Goal: Information Seeking & Learning: Learn about a topic

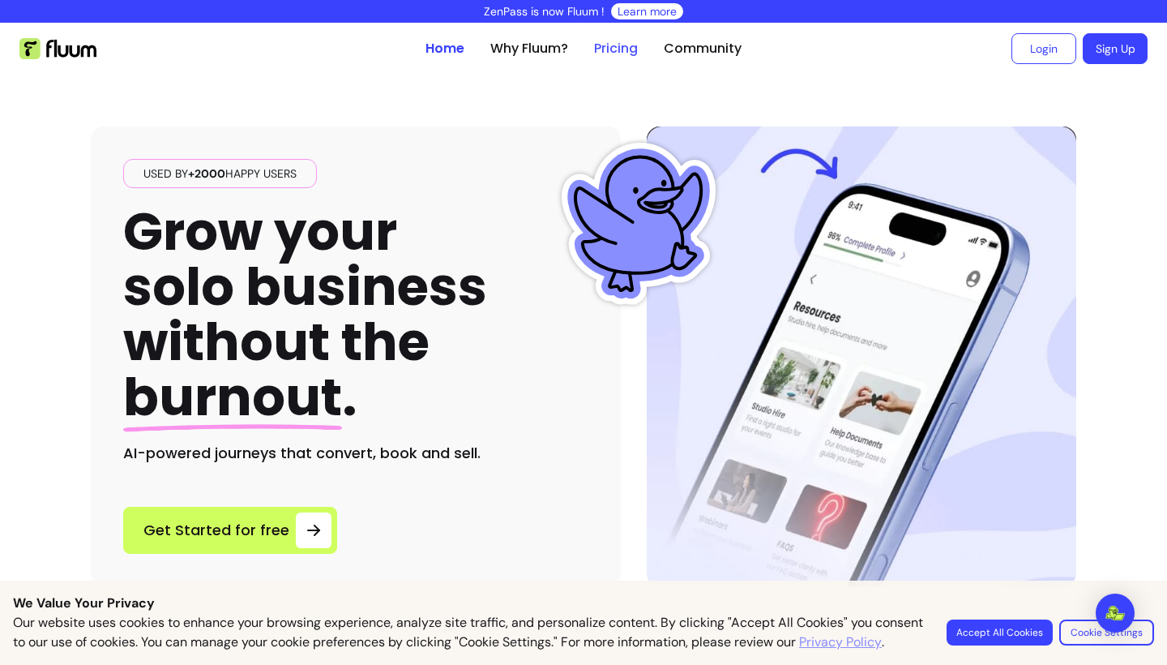
click at [606, 56] on link "Pricing" at bounding box center [616, 48] width 44 height 19
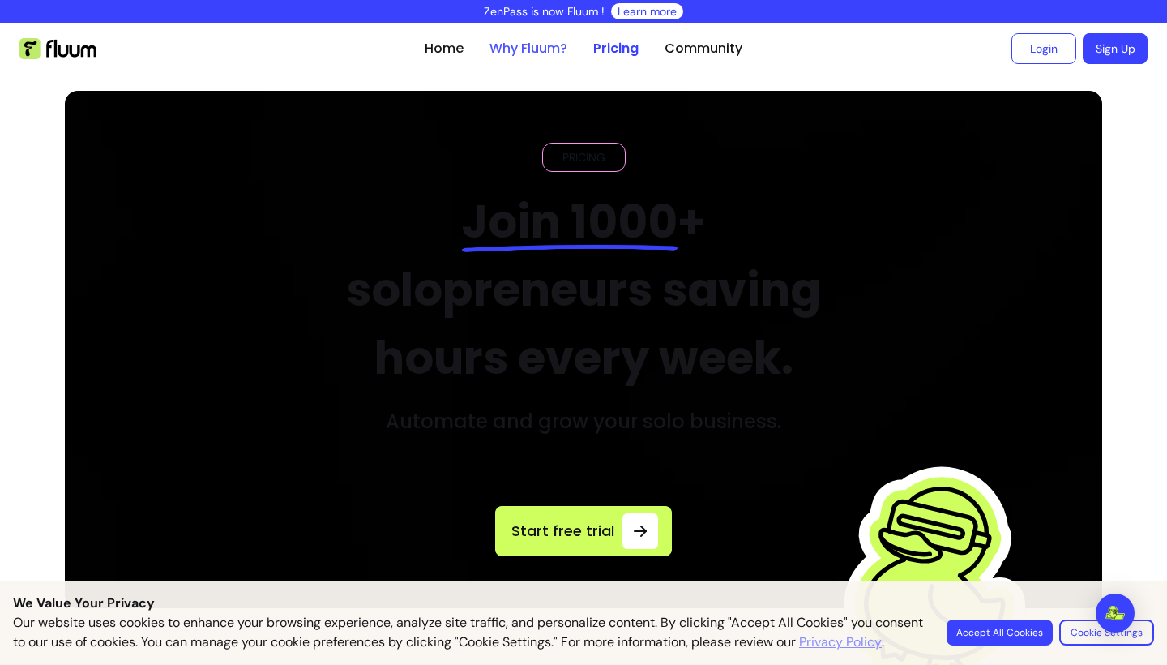
click at [518, 49] on link "Why Fluum?" at bounding box center [529, 48] width 78 height 19
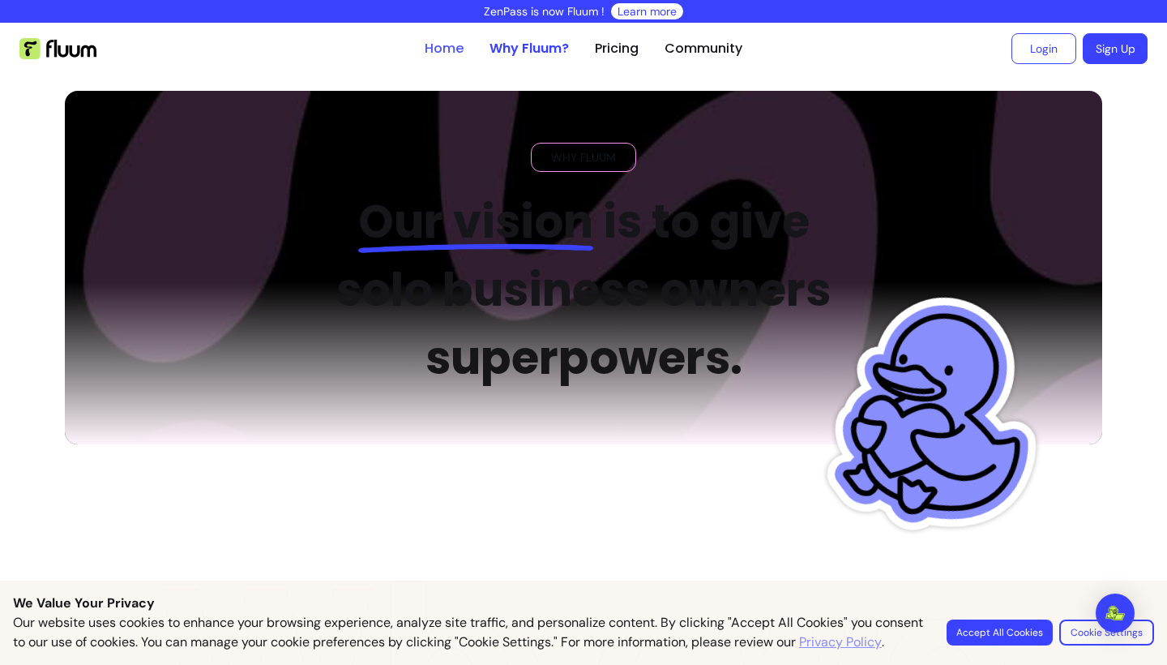
click at [445, 49] on link "Home" at bounding box center [444, 48] width 39 height 19
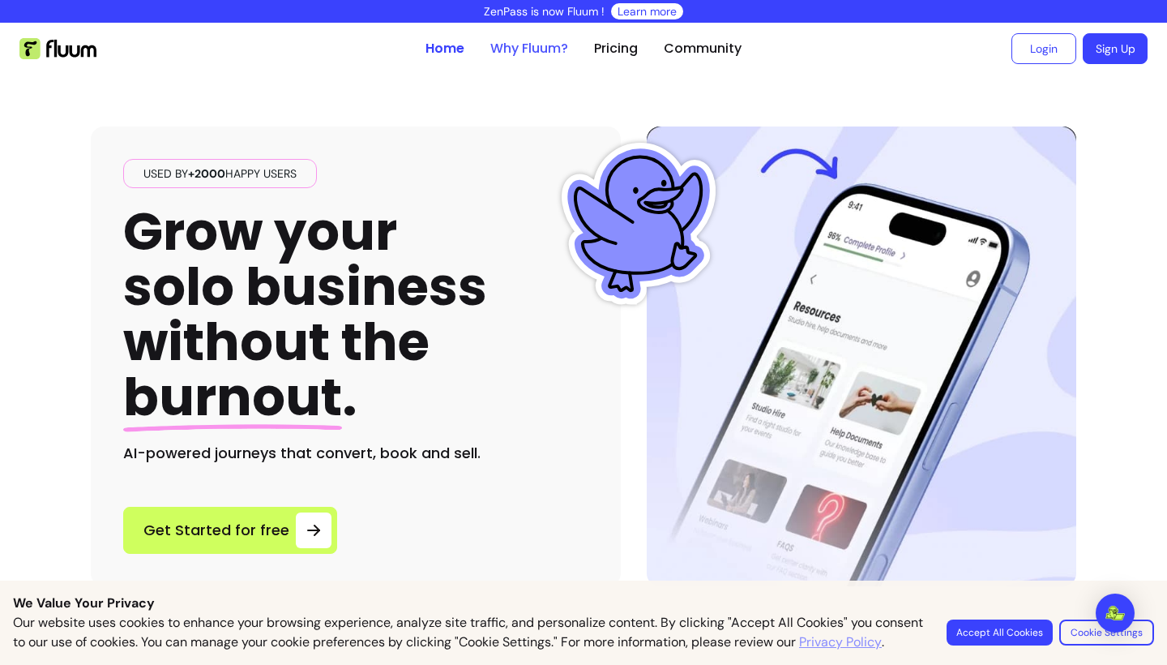
click at [520, 43] on link "Why Fluum?" at bounding box center [529, 48] width 78 height 19
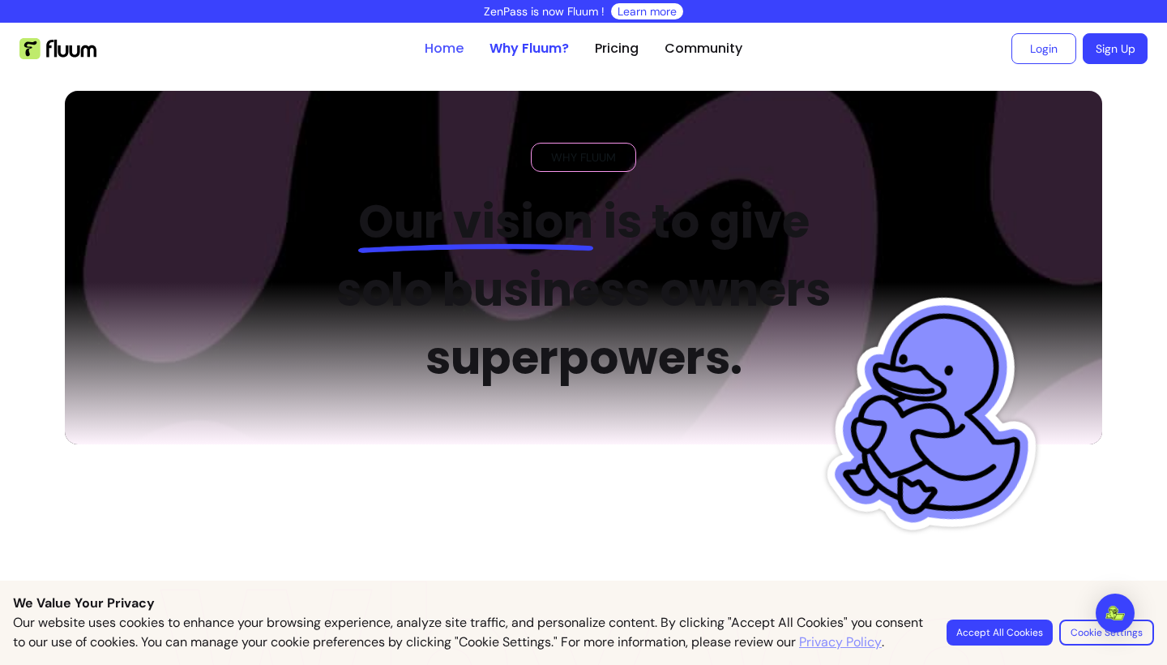
click at [456, 42] on link "Home" at bounding box center [444, 48] width 39 height 19
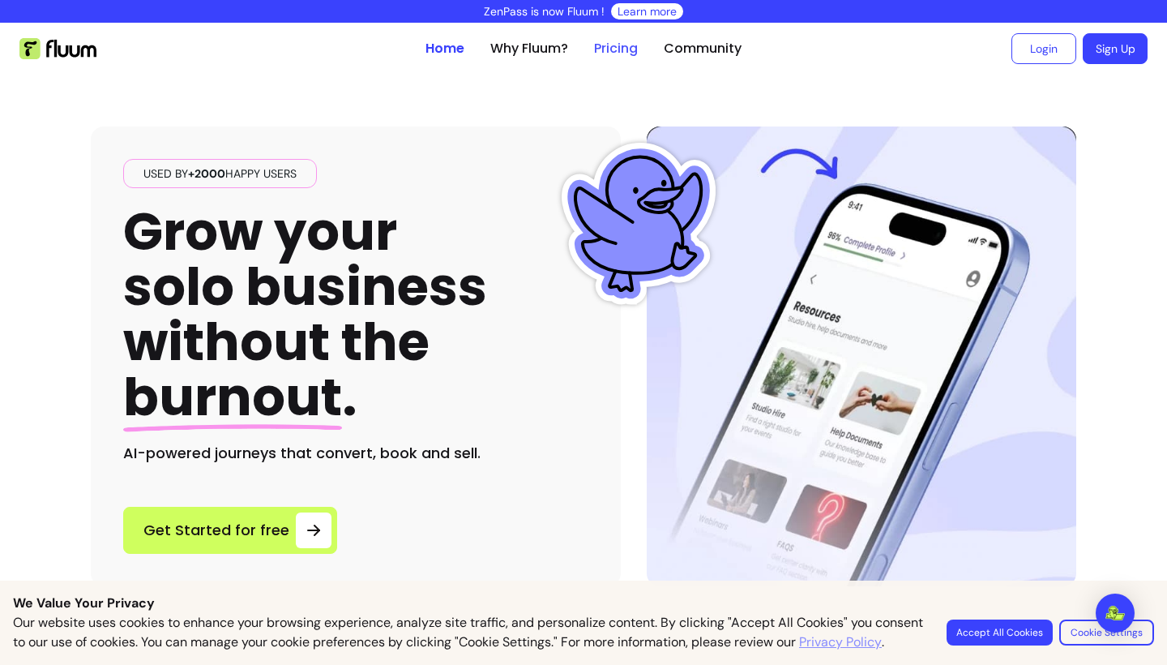
click at [623, 44] on link "Pricing" at bounding box center [616, 48] width 44 height 19
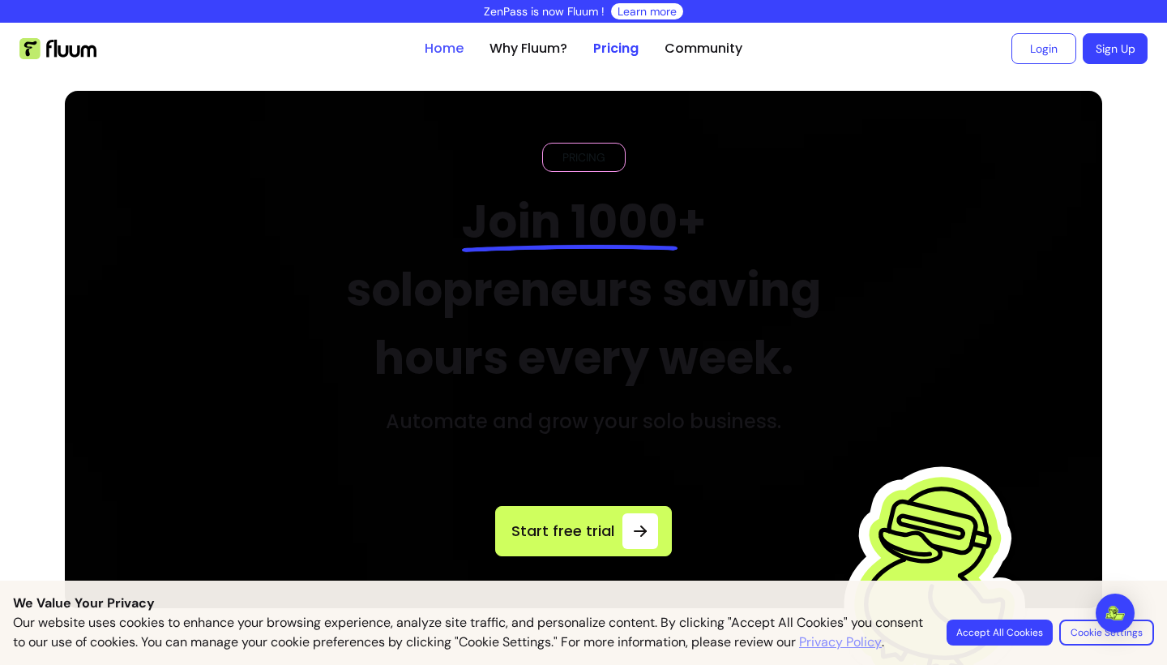
click at [452, 45] on link "Home" at bounding box center [444, 48] width 39 height 19
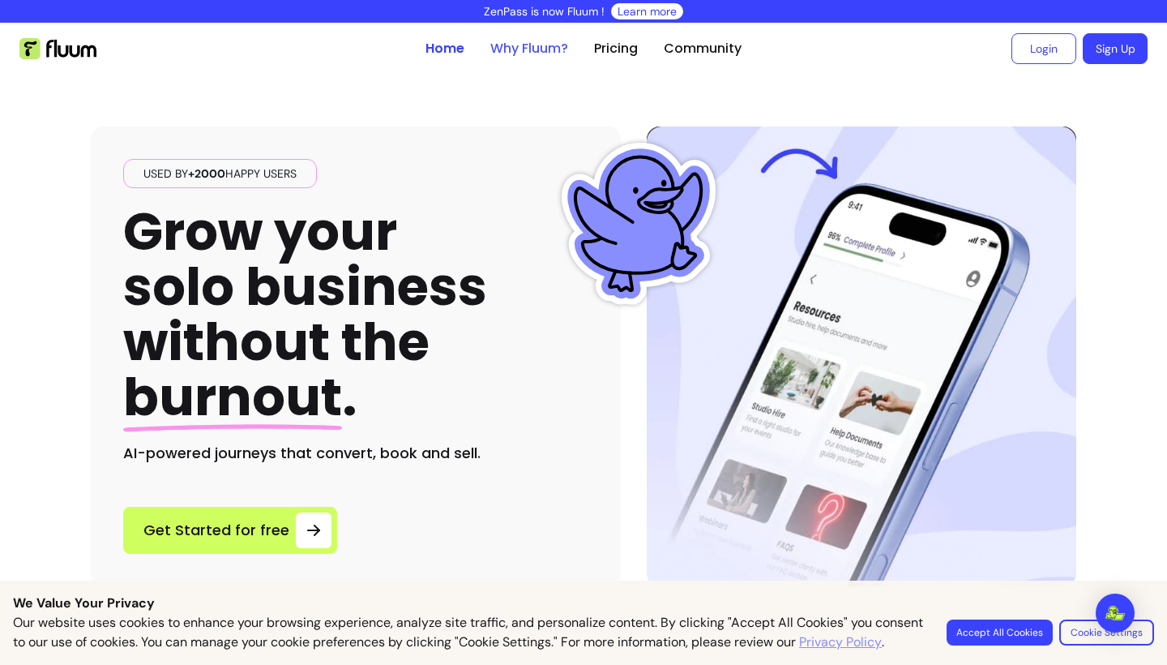
click at [552, 46] on link "Why Fluum?" at bounding box center [529, 48] width 78 height 19
